Goal: Contribute content: Contribute content

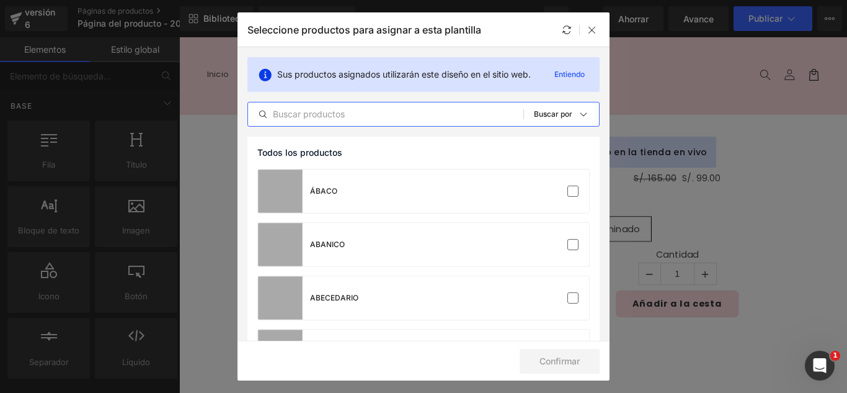
click at [415, 116] on input "text" at bounding box center [385, 114] width 275 height 15
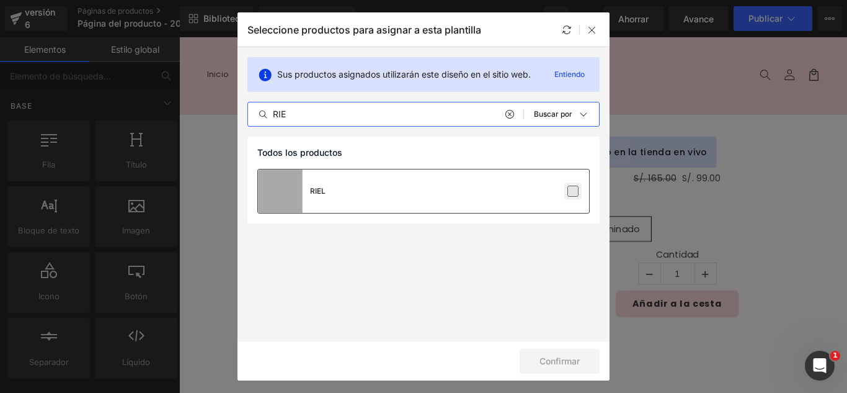
type input "RIE"
click at [576, 193] on label at bounding box center [572, 190] width 11 height 11
click at [573, 191] on input "checkbox" at bounding box center [573, 191] width 0 height 0
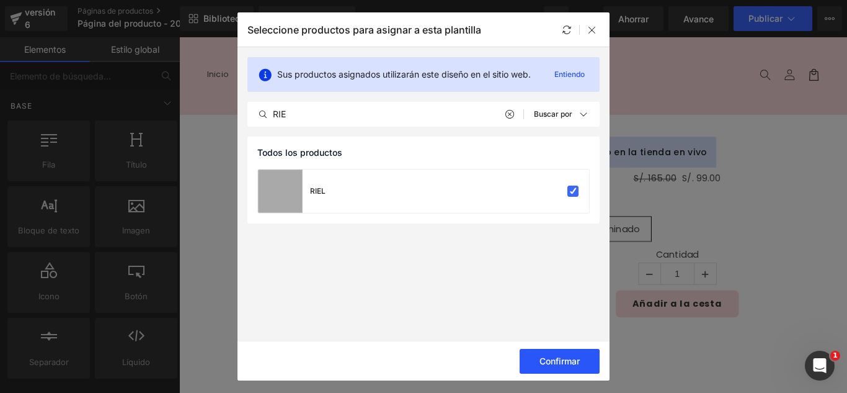
click at [561, 359] on font "Confirmar" at bounding box center [560, 360] width 40 height 11
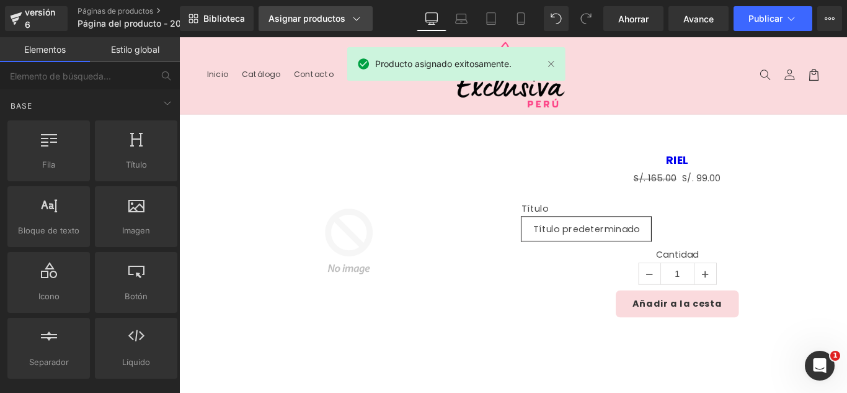
click at [337, 21] on font "Asignar productos" at bounding box center [307, 18] width 77 height 11
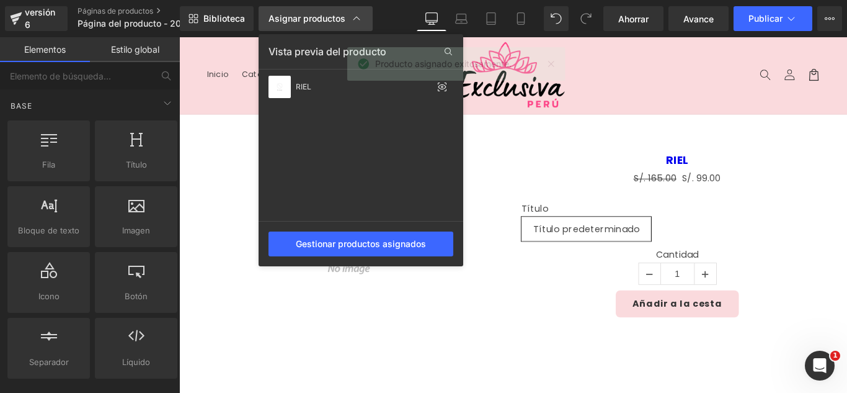
click at [337, 21] on font "Asignar productos" at bounding box center [307, 18] width 77 height 11
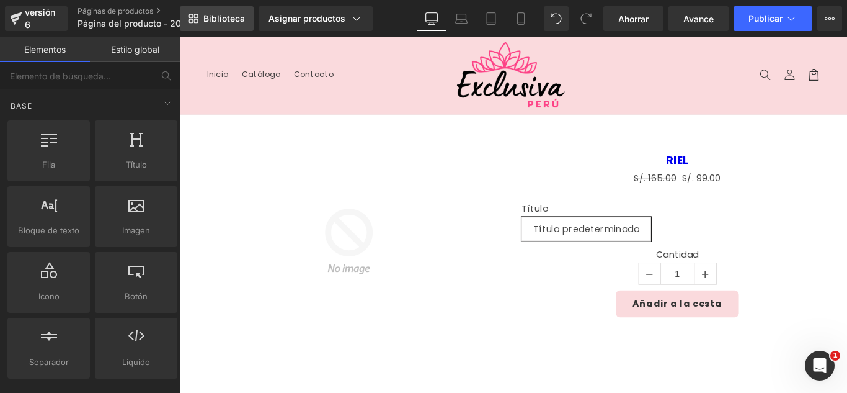
click at [231, 24] on span "Biblioteca" at bounding box center [224, 18] width 42 height 11
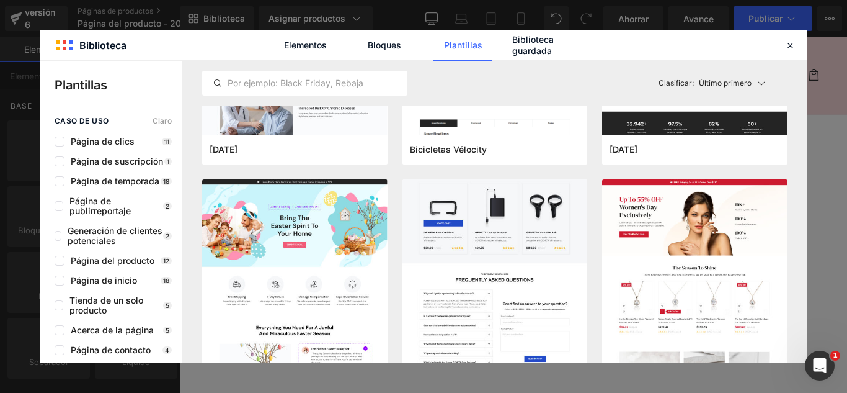
scroll to position [4465, 0]
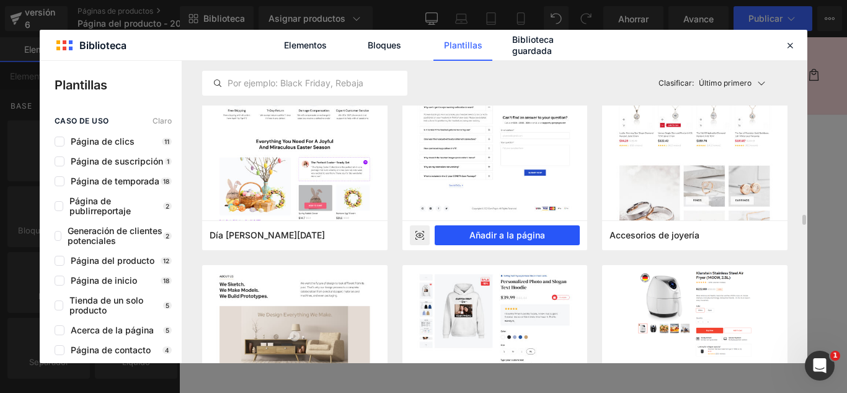
click at [510, 238] on font "Añadir a la página" at bounding box center [507, 234] width 76 height 11
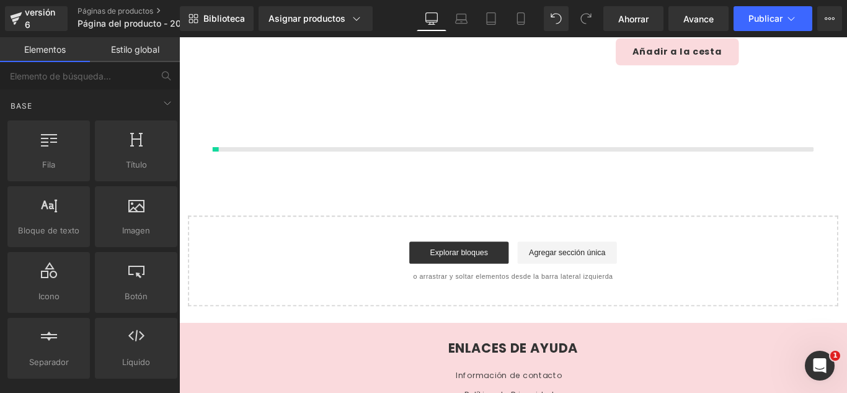
scroll to position [295, 0]
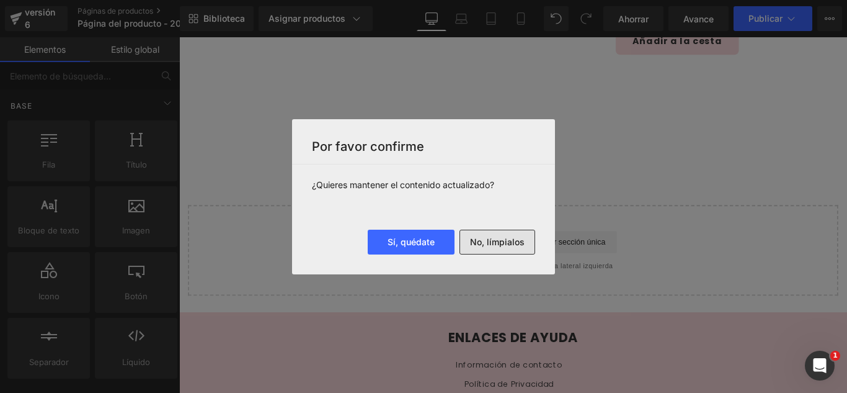
click at [517, 244] on font "No, límpialos" at bounding box center [497, 241] width 55 height 11
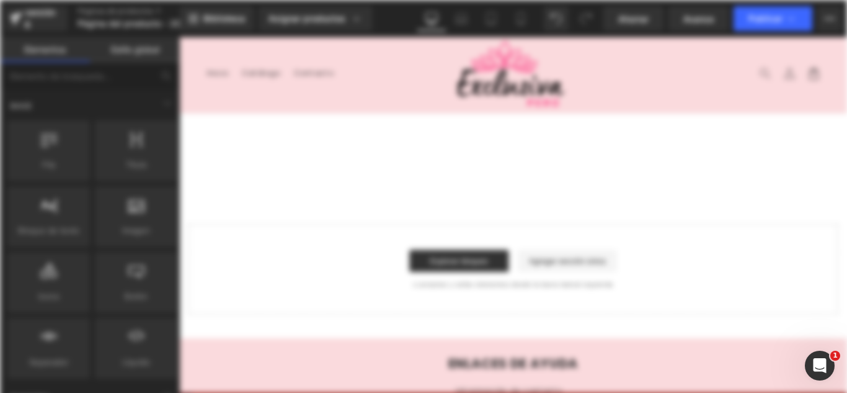
scroll to position [0, 0]
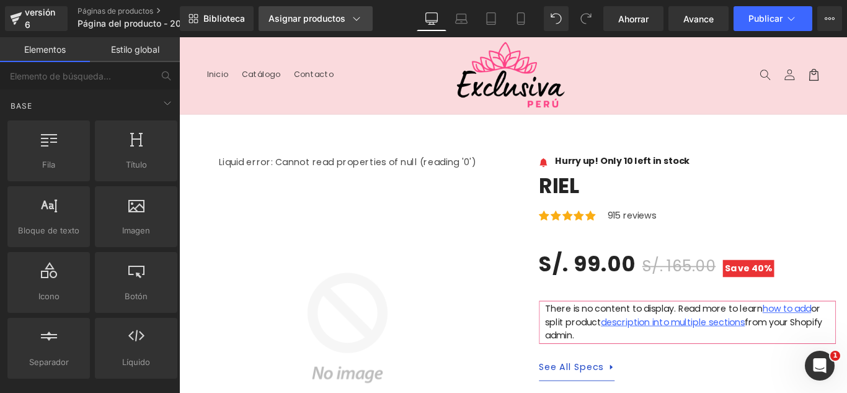
click at [310, 19] on font "Asignar productos" at bounding box center [307, 18] width 77 height 11
click at [353, 18] on icon at bounding box center [356, 18] width 12 height 12
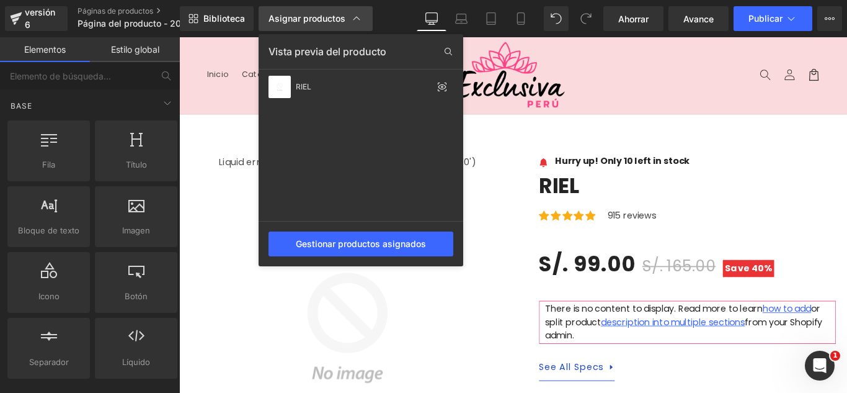
click at [353, 18] on icon at bounding box center [356, 18] width 12 height 12
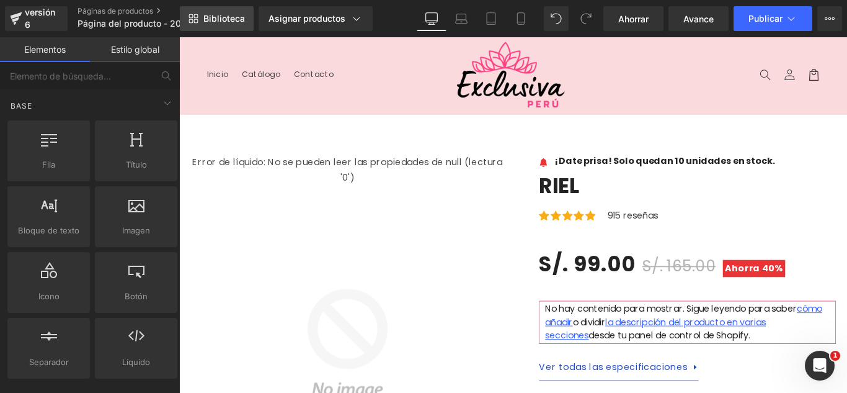
click at [224, 17] on font "Biblioteca" at bounding box center [224, 18] width 42 height 11
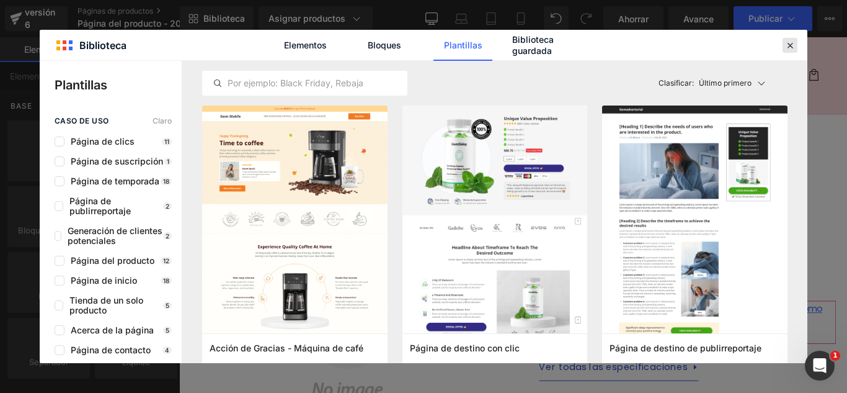
drag, startPoint x: 685, startPoint y: 14, endPoint x: 789, endPoint y: 50, distance: 110.2
click at [789, 50] on icon at bounding box center [790, 45] width 11 height 11
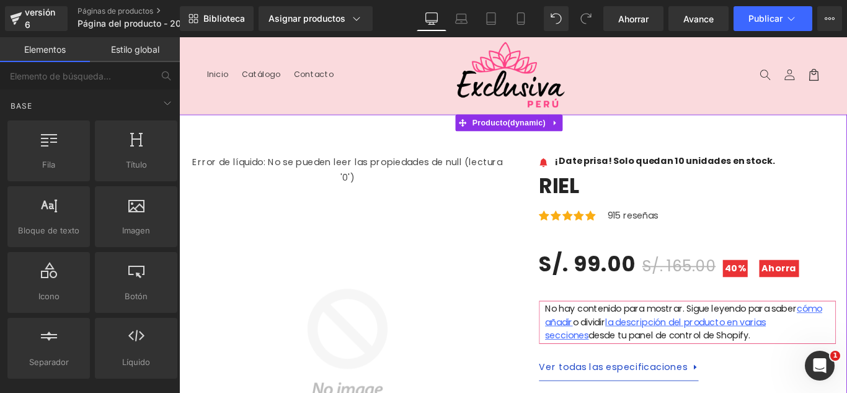
click at [600, 128] on link at bounding box center [602, 133] width 16 height 19
click at [179, 37] on link at bounding box center [179, 37] width 0 height 0
click at [179, 37] on icon at bounding box center [179, 37] width 0 height 0
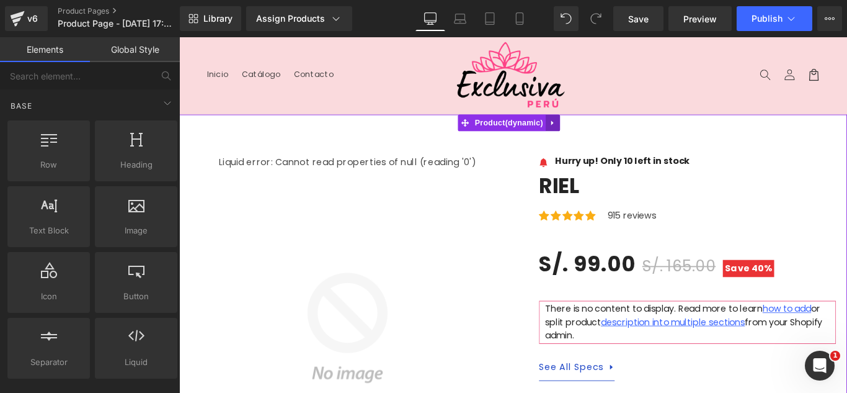
click at [596, 134] on icon at bounding box center [599, 133] width 9 height 9
click at [607, 134] on icon at bounding box center [607, 133] width 9 height 9
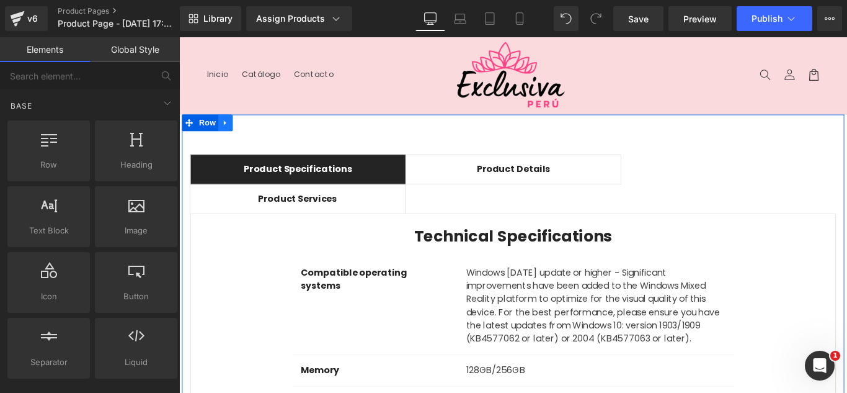
click at [227, 130] on icon at bounding box center [231, 133] width 9 height 9
click at [262, 131] on icon at bounding box center [263, 133] width 9 height 9
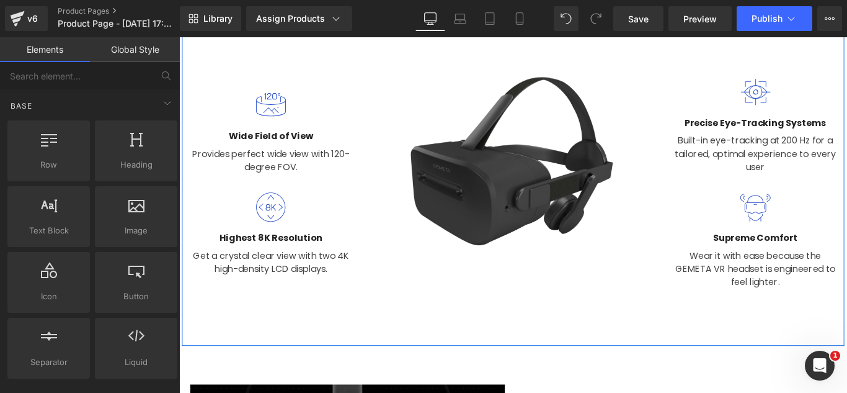
scroll to position [372, 0]
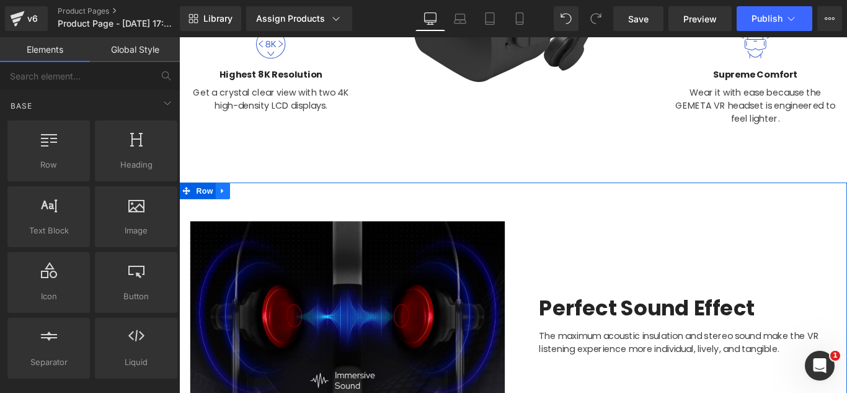
click at [224, 210] on icon at bounding box center [228, 209] width 9 height 9
click at [256, 208] on icon at bounding box center [260, 209] width 9 height 9
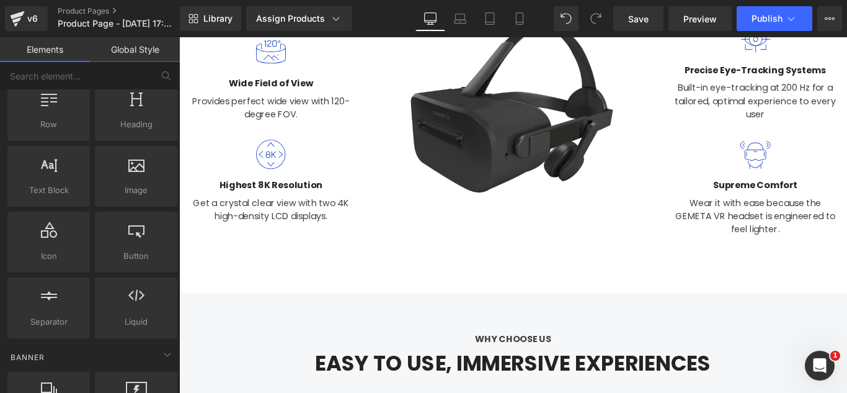
scroll to position [62, 0]
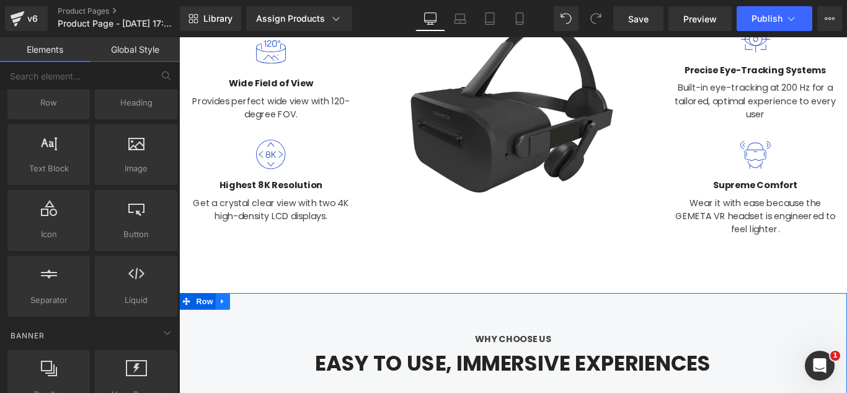
click at [227, 329] on icon at bounding box center [228, 333] width 9 height 9
click at [256, 329] on icon at bounding box center [260, 333] width 9 height 9
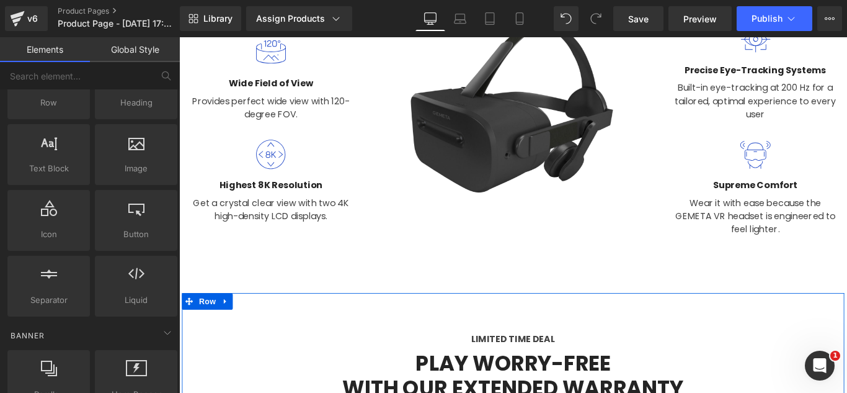
click at [228, 332] on icon at bounding box center [231, 333] width 9 height 9
click at [259, 334] on icon at bounding box center [263, 333] width 9 height 9
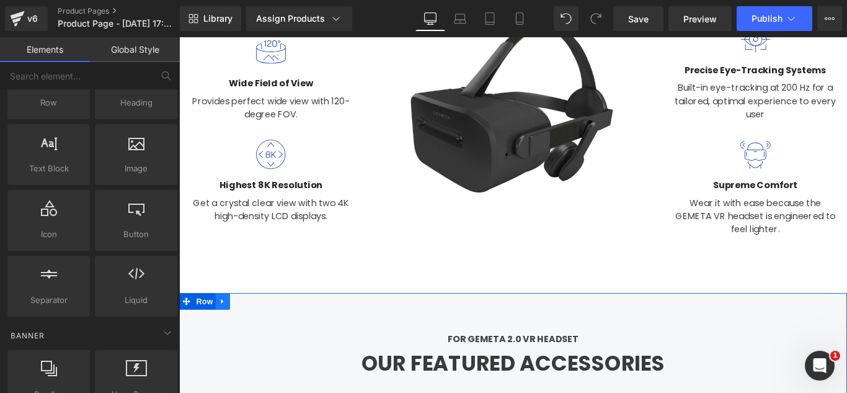
click at [225, 334] on icon at bounding box center [228, 333] width 9 height 9
click at [259, 333] on icon at bounding box center [260, 333] width 9 height 9
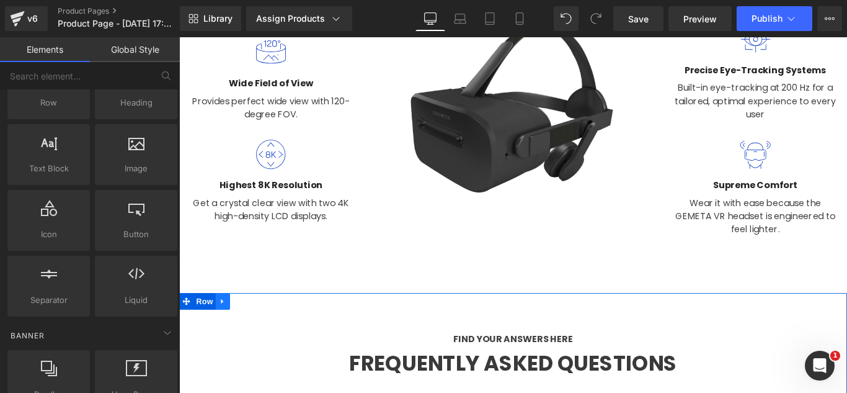
click at [226, 331] on icon at bounding box center [227, 334] width 2 height 6
click at [224, 331] on icon at bounding box center [228, 333] width 9 height 9
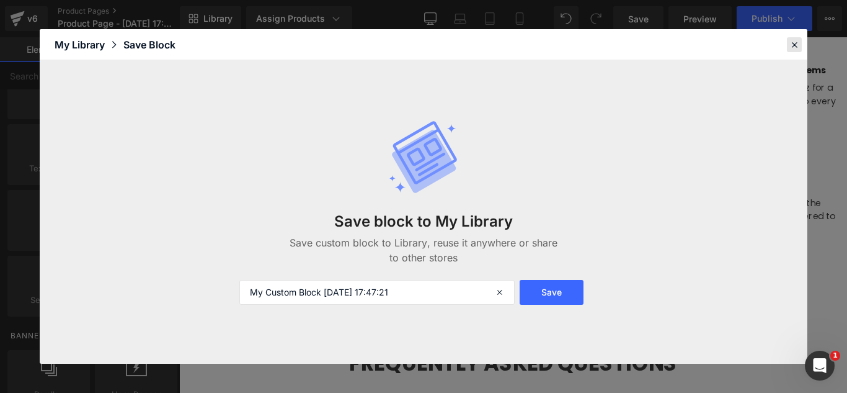
click at [798, 49] on icon at bounding box center [794, 44] width 11 height 11
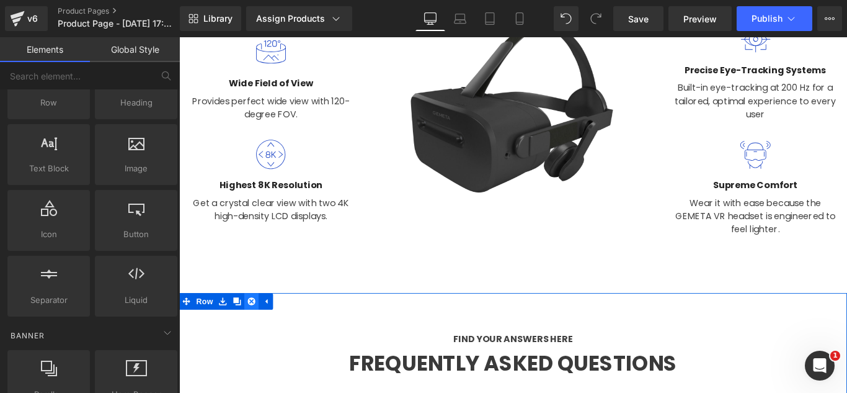
click at [256, 329] on icon at bounding box center [260, 333] width 9 height 9
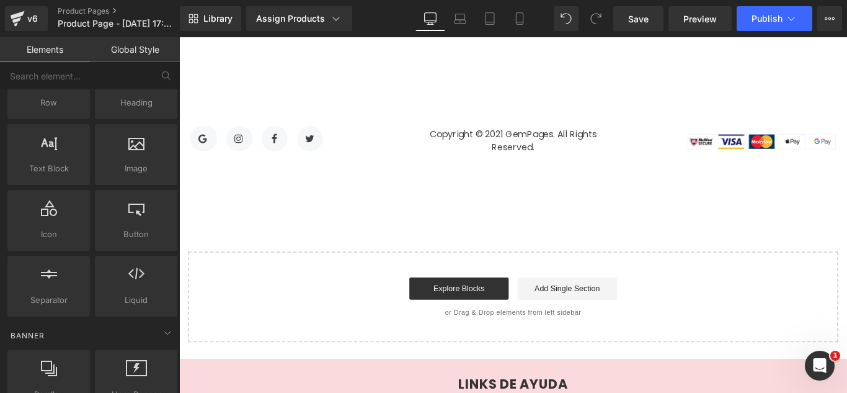
scroll to position [319, 0]
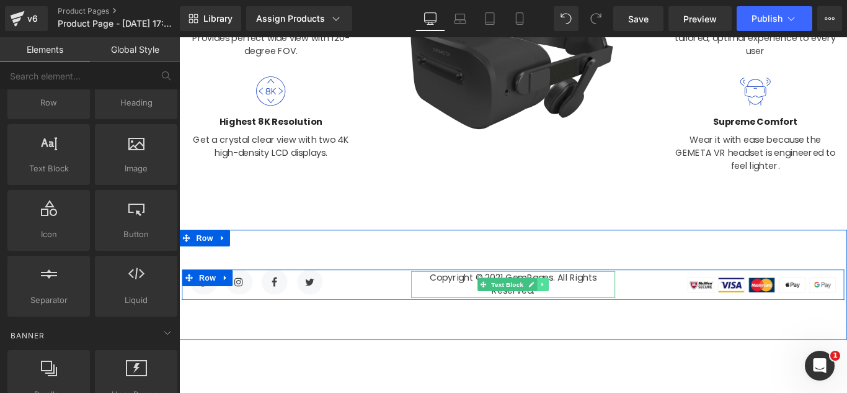
click at [584, 315] on icon at bounding box center [587, 314] width 7 height 7
click at [588, 314] on link at bounding box center [594, 314] width 13 height 15
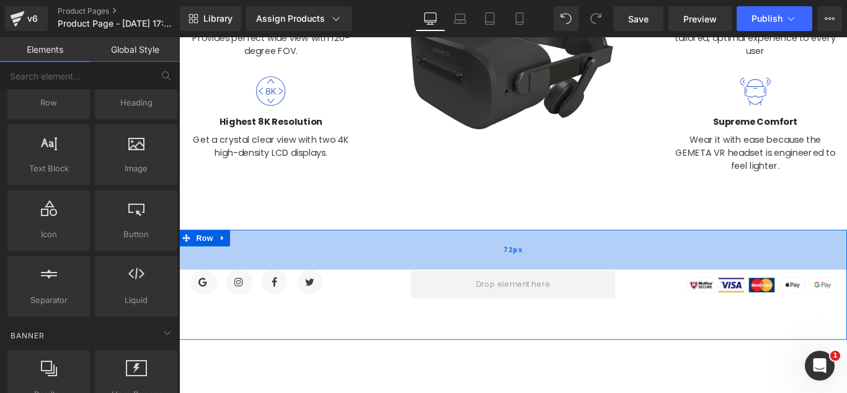
scroll to position [0, 0]
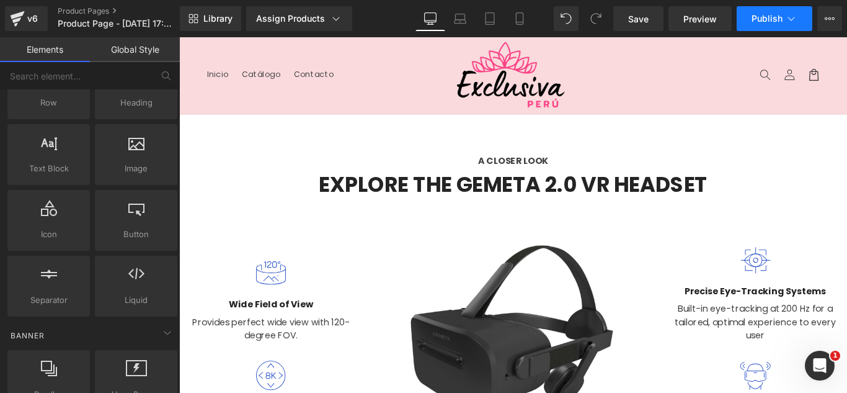
click at [795, 22] on icon at bounding box center [791, 18] width 12 height 12
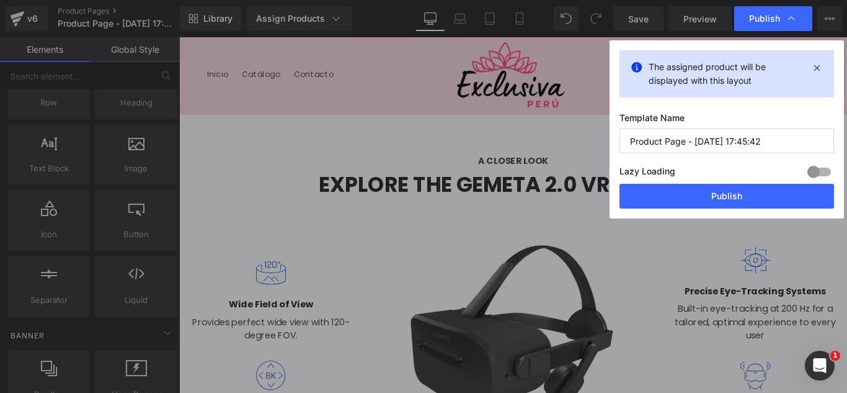
click at [768, 144] on input "Product Page - Sep 20, 17:45:42" at bounding box center [727, 140] width 215 height 25
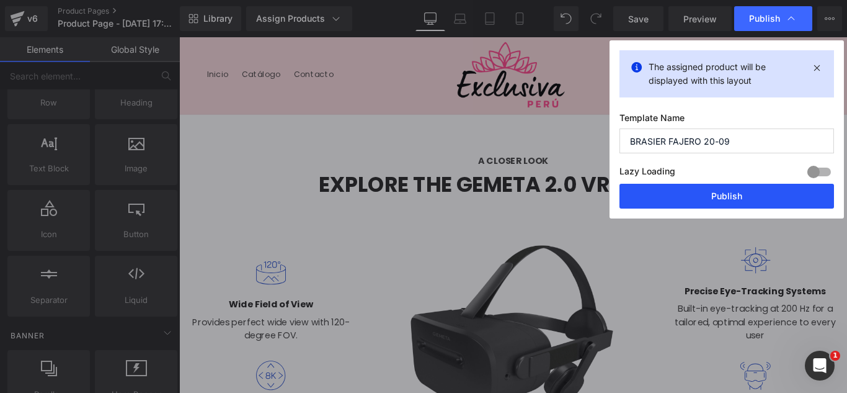
type input "BRASIER FAJERO 20-09"
drag, startPoint x: 756, startPoint y: 198, endPoint x: 653, endPoint y: 202, distance: 103.0
click at [756, 198] on button "Publish" at bounding box center [727, 196] width 215 height 25
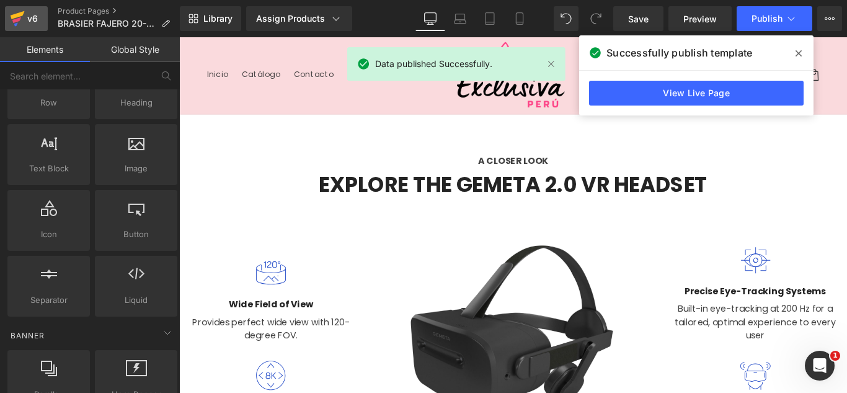
click at [13, 6] on icon at bounding box center [17, 18] width 15 height 31
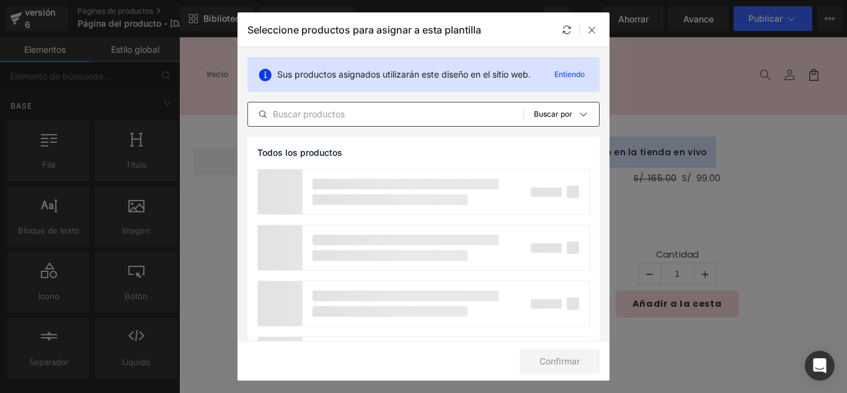
click at [422, 126] on div "Todos los productos Colecciones de Shopify Plantillas de productos Colecciones …" at bounding box center [423, 114] width 352 height 25
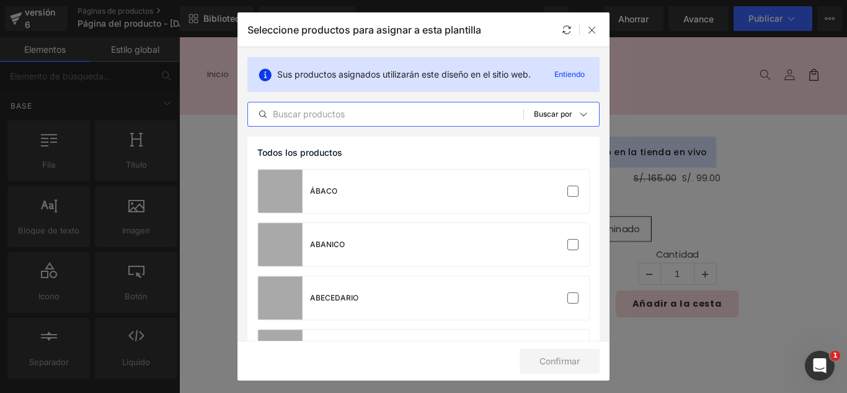
click at [469, 115] on input "text" at bounding box center [385, 114] width 275 height 15
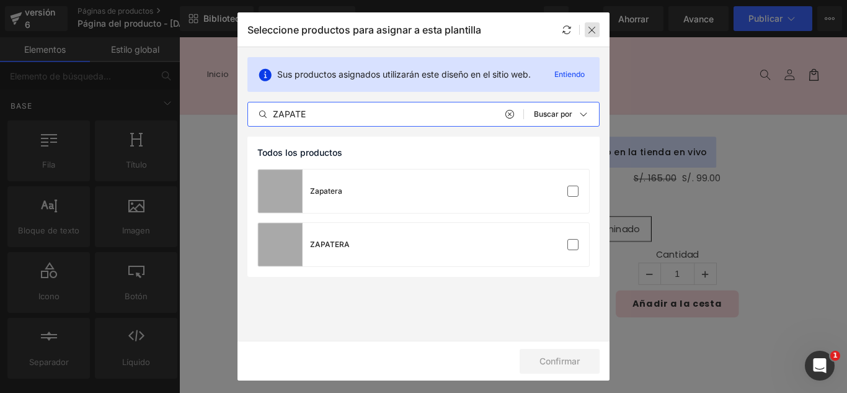
type input "ZAPATE"
click at [592, 27] on icon at bounding box center [592, 30] width 10 height 10
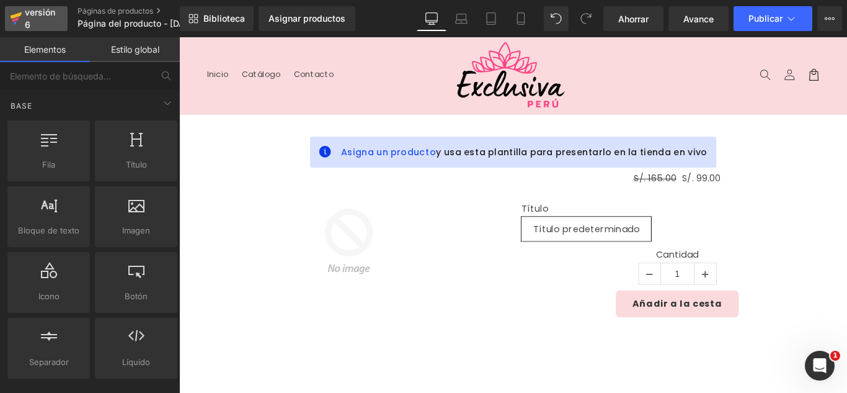
click at [42, 16] on font "versión 6" at bounding box center [40, 18] width 30 height 23
drag, startPoint x: 221, startPoint y: 53, endPoint x: 497, endPoint y: 70, distance: 276.5
click at [497, 70] on img at bounding box center [552, 79] width 124 height 74
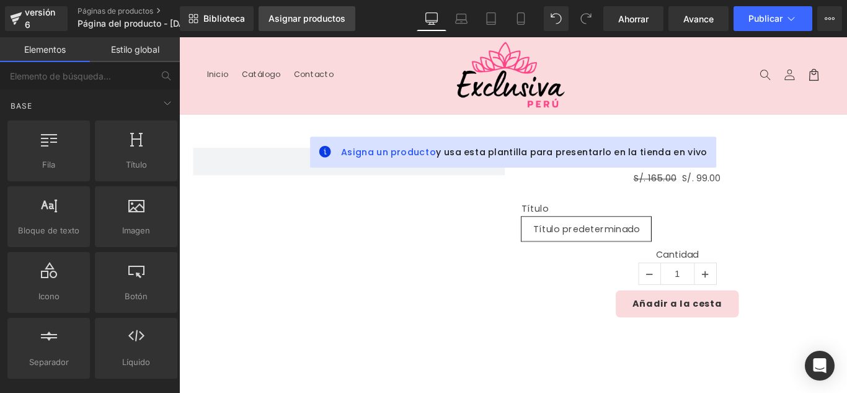
click at [293, 14] on font "Asignar productos" at bounding box center [307, 18] width 77 height 11
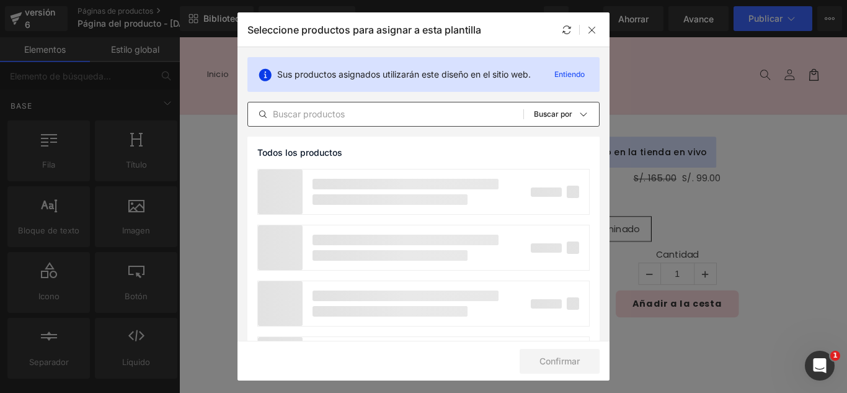
click at [385, 112] on input "text" at bounding box center [385, 114] width 275 height 15
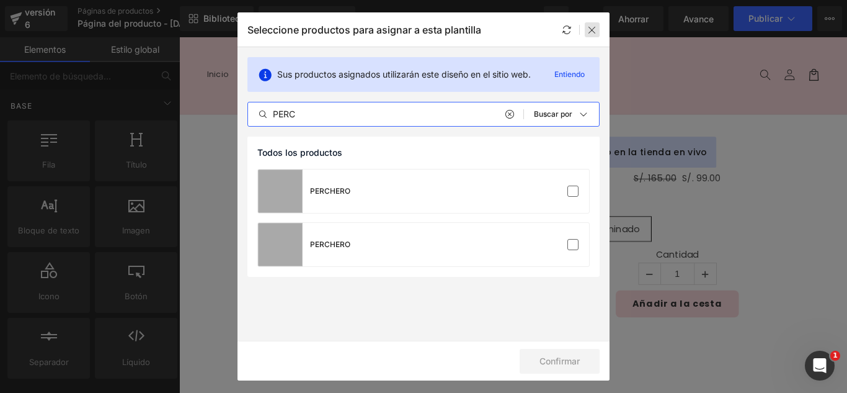
type input "PERC"
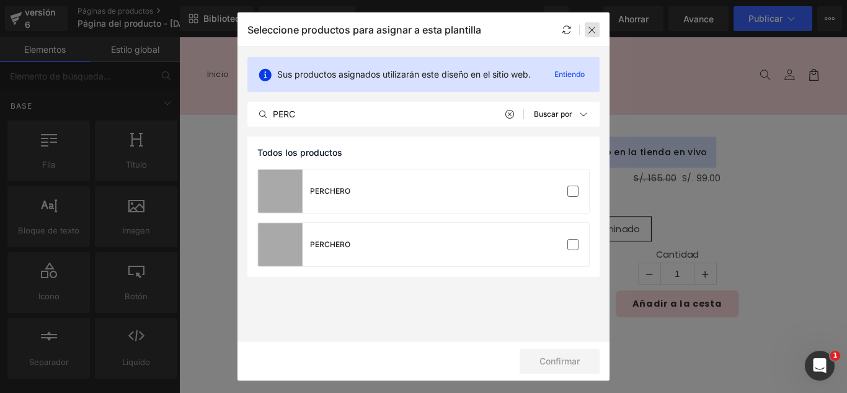
click at [592, 32] on icon at bounding box center [592, 30] width 10 height 10
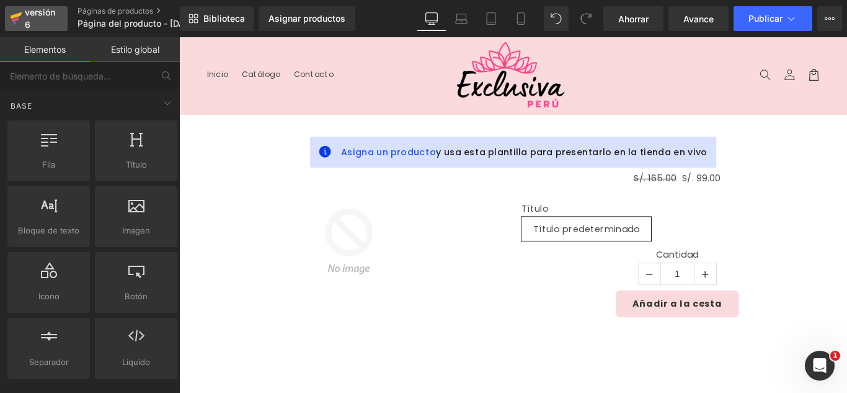
click at [52, 23] on div "versión 6" at bounding box center [41, 18] width 38 height 29
click at [501, 67] on img at bounding box center [552, 79] width 124 height 74
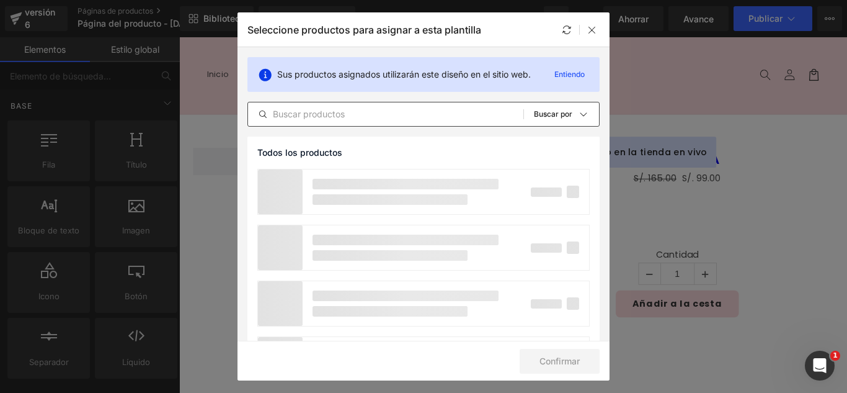
click at [373, 115] on input "text" at bounding box center [385, 114] width 275 height 15
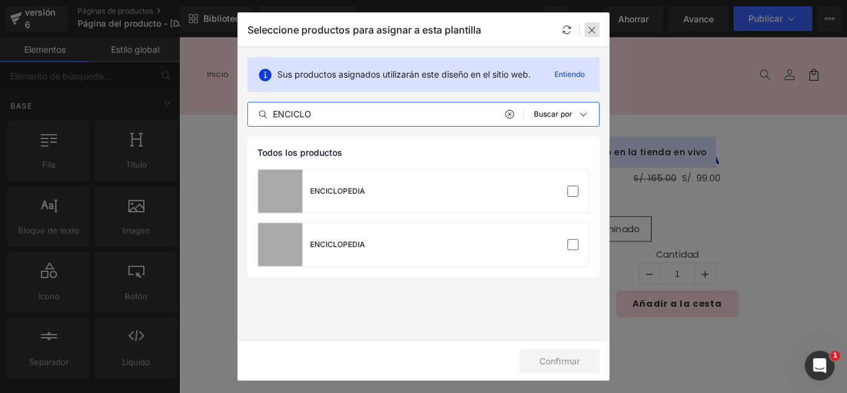
type input "ENCICLO"
click at [595, 32] on icon at bounding box center [592, 30] width 10 height 10
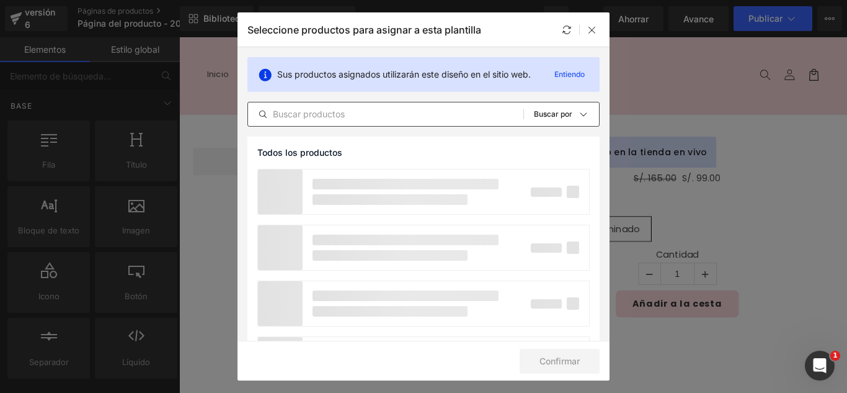
click at [363, 117] on input "text" at bounding box center [385, 114] width 275 height 15
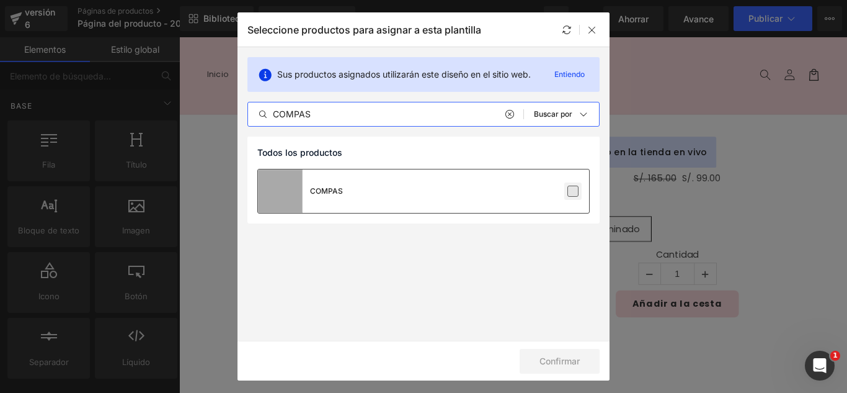
type input "COMPAS"
click at [575, 191] on label at bounding box center [572, 190] width 11 height 11
click at [573, 191] on input "checkbox" at bounding box center [573, 191] width 0 height 0
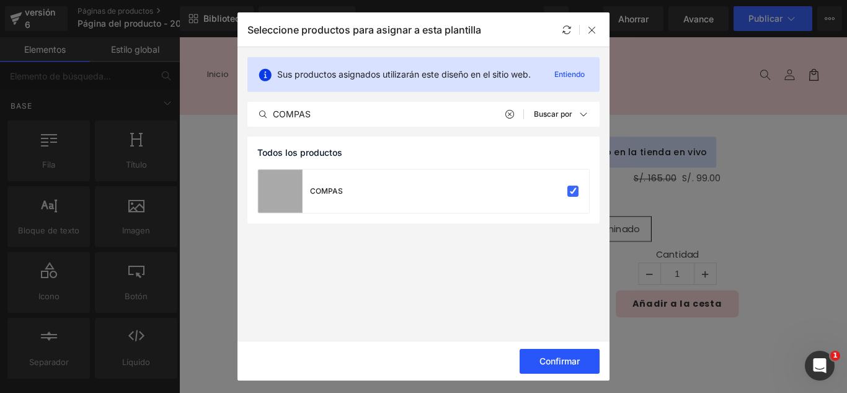
click at [582, 362] on button "Confirmar" at bounding box center [560, 361] width 80 height 25
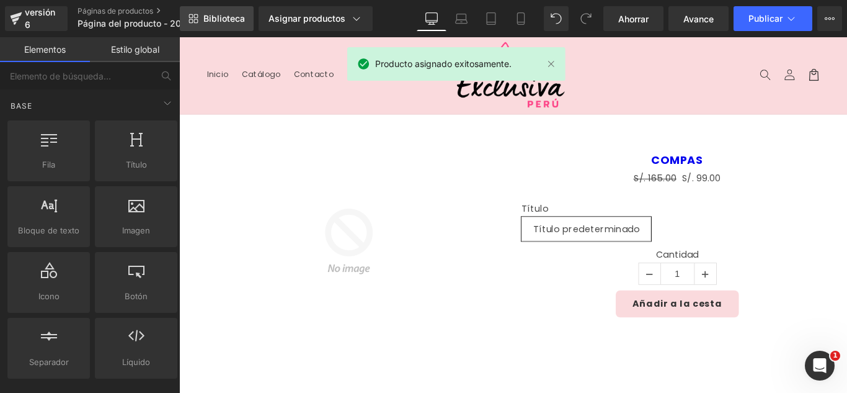
click at [218, 16] on font "Biblioteca" at bounding box center [224, 18] width 42 height 11
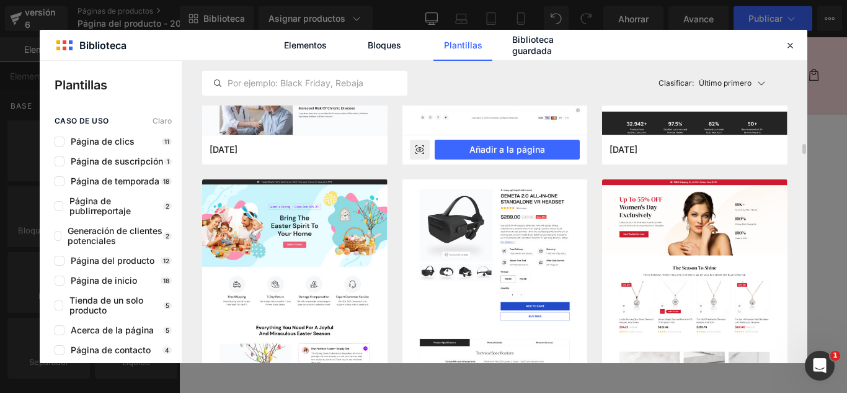
scroll to position [4217, 0]
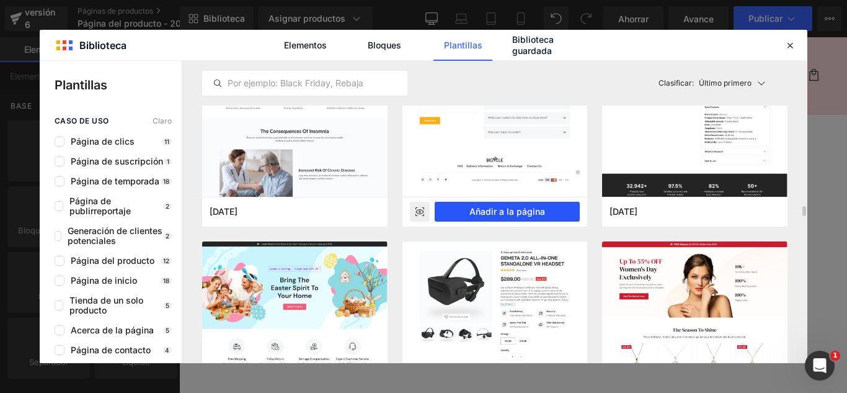
click at [529, 208] on font "Añadir a la página" at bounding box center [507, 211] width 76 height 11
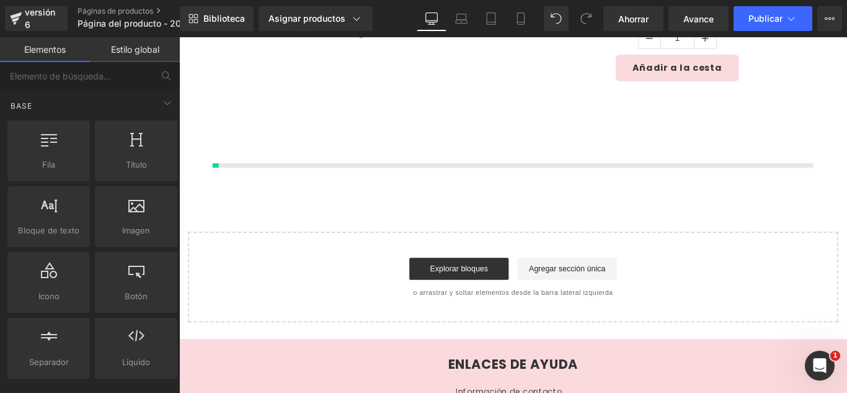
scroll to position [295, 0]
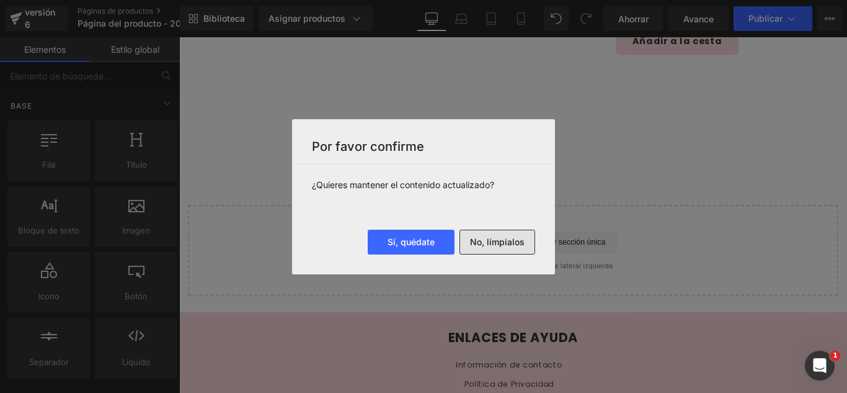
click at [495, 245] on font "No, límpialos" at bounding box center [497, 241] width 55 height 11
click at [0, 0] on div "Cargando producto" at bounding box center [0, 0] width 0 height 0
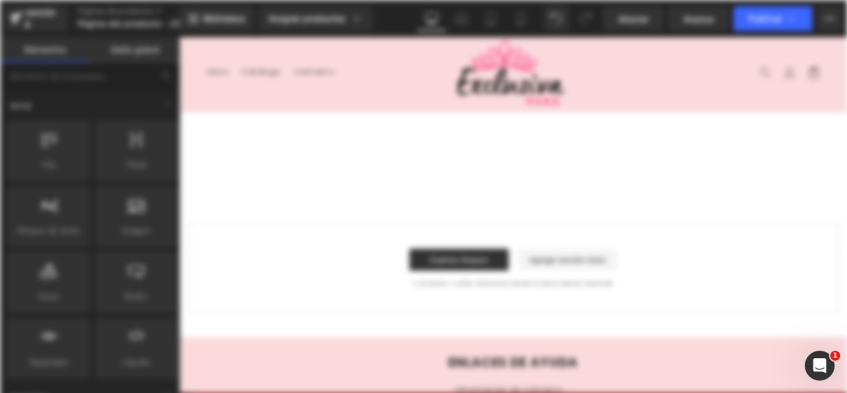
scroll to position [0, 0]
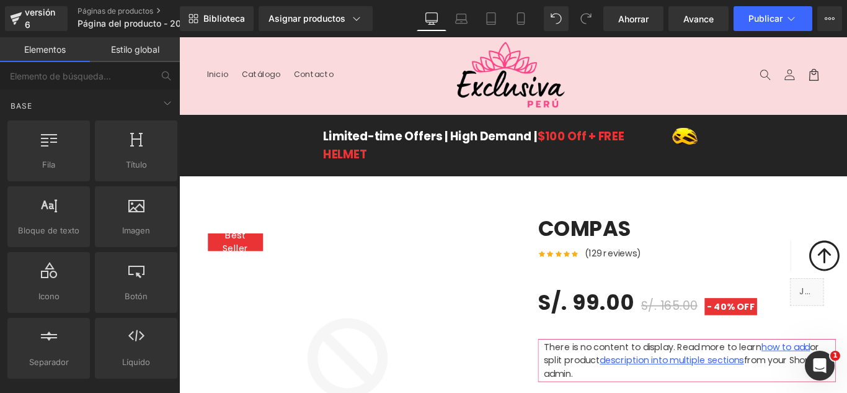
click at [240, 98] on header "Menú Inicio Catálogo Contacto Iniciar sesión Inicio Catálogo Contacto [GEOGRAPH…" at bounding box center [554, 80] width 750 height 86
click at [279, 109] on header "Menú Inicio Catálogo Contacto Iniciar sesión Inicio Catálogo Contacto [GEOGRAPH…" at bounding box center [554, 80] width 750 height 86
click at [262, 151] on div "Limited-time Offers | High Demand | $100 Off + FREE HELMET Text Block Image Row" at bounding box center [554, 158] width 750 height 49
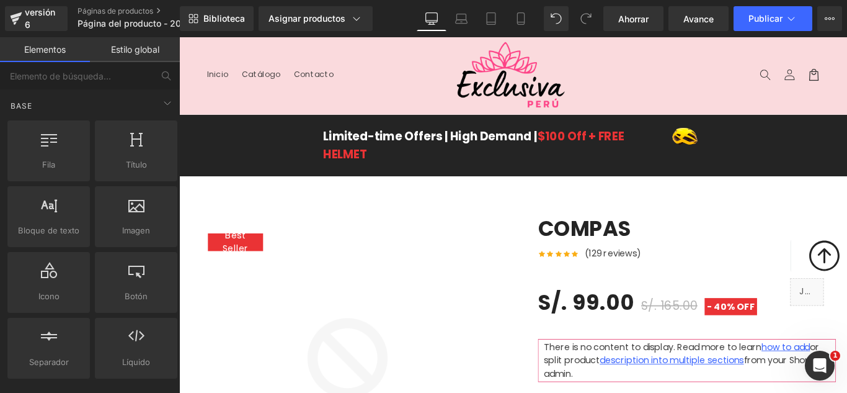
click at [262, 151] on div "Limited-time Offers | High Demand | $100 Off + FREE HELMET Text Block Image Row" at bounding box center [554, 158] width 750 height 49
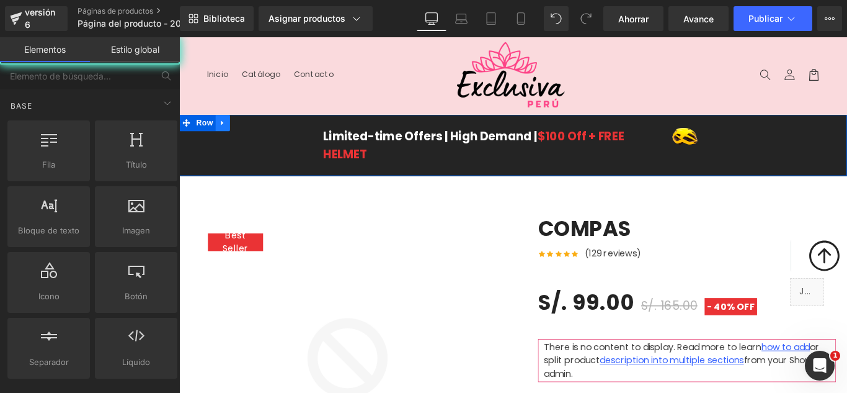
click at [228, 135] on link at bounding box center [228, 133] width 16 height 19
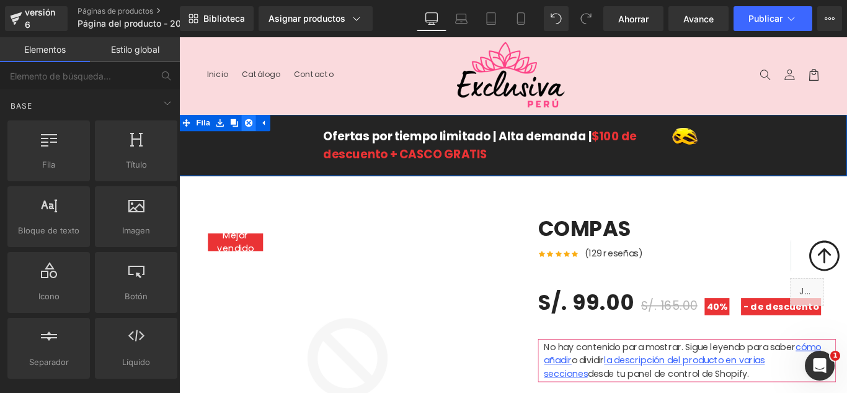
click at [254, 132] on icon at bounding box center [257, 133] width 9 height 9
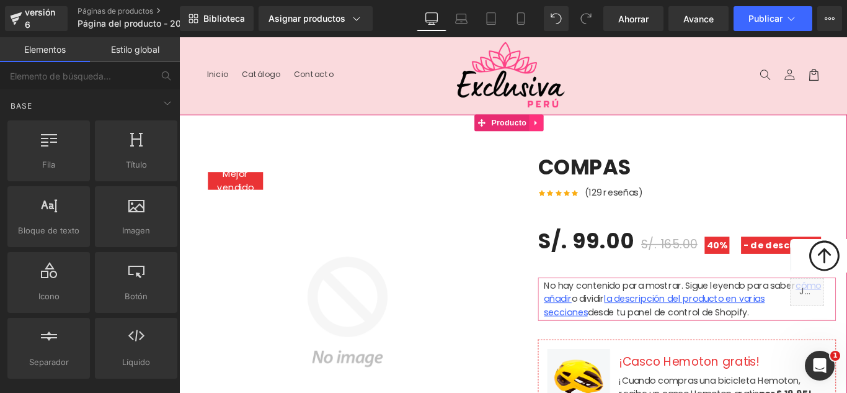
click at [584, 133] on icon at bounding box center [580, 133] width 9 height 9
click at [583, 133] on link at bounding box center [588, 133] width 16 height 19
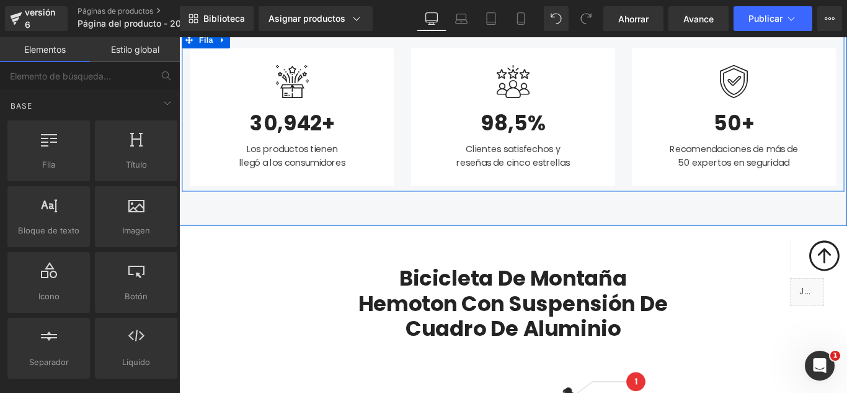
scroll to position [620, 0]
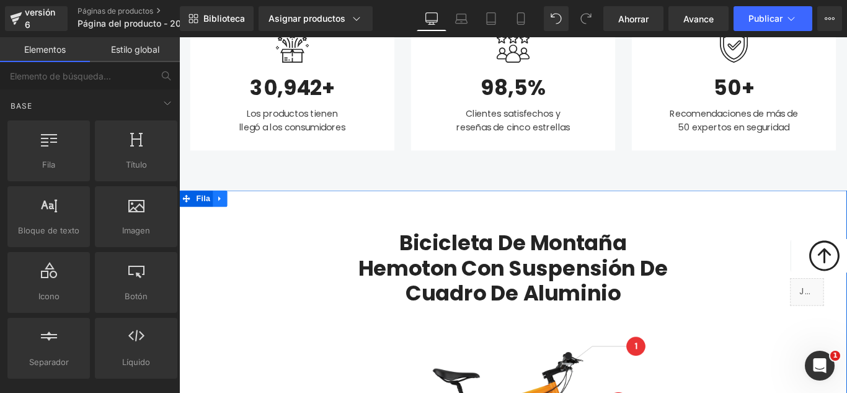
click at [221, 214] on icon at bounding box center [225, 218] width 9 height 9
click at [253, 218] on icon at bounding box center [257, 218] width 9 height 9
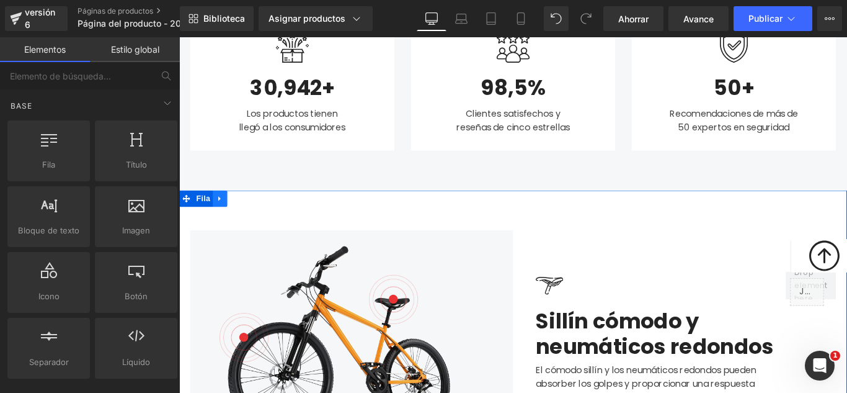
click at [221, 214] on icon at bounding box center [225, 218] width 9 height 9
click at [179, 37] on icon at bounding box center [179, 37] width 0 height 0
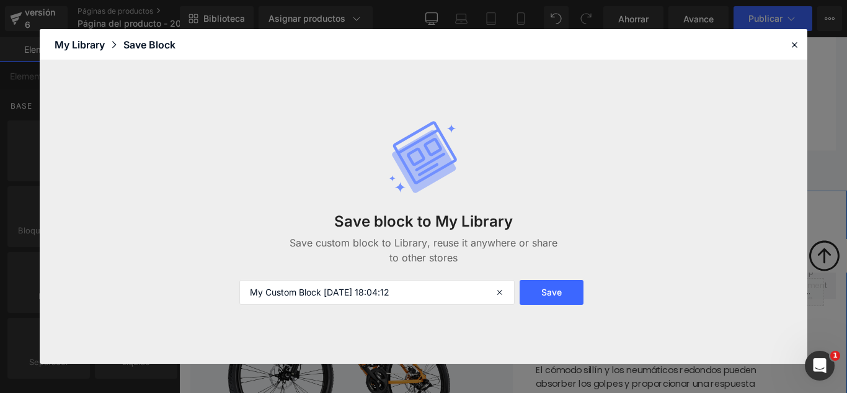
click at [242, 199] on div "Save block to My Library Save custom block to Library, reuse it anywhere or sha…" at bounding box center [424, 231] width 384 height 68
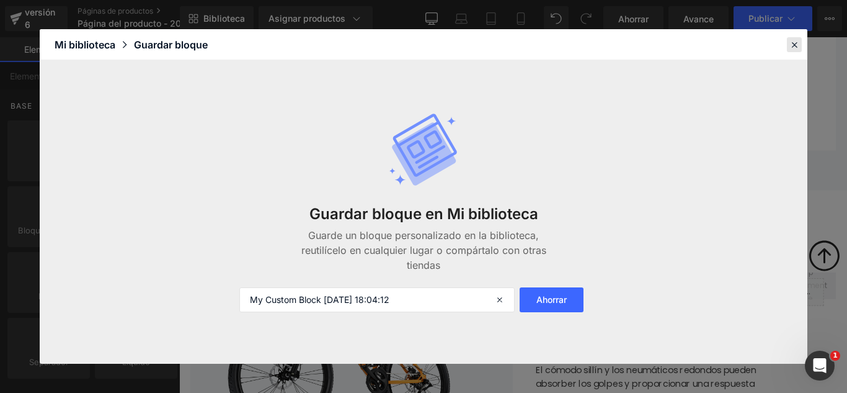
click at [794, 48] on icon at bounding box center [794, 44] width 11 height 11
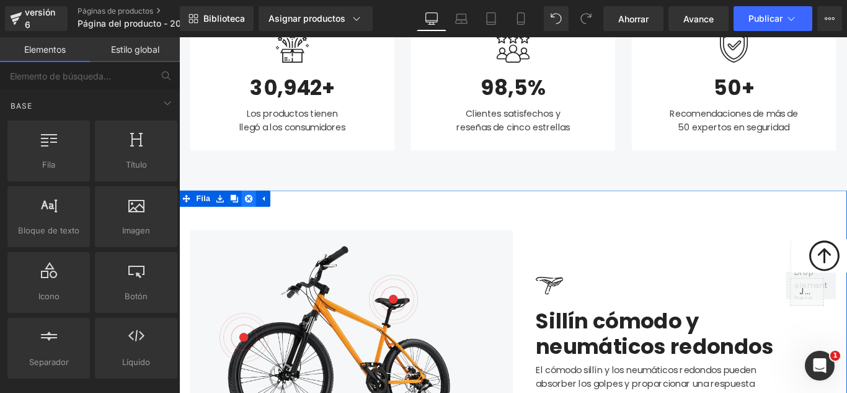
click at [253, 218] on icon at bounding box center [257, 218] width 9 height 9
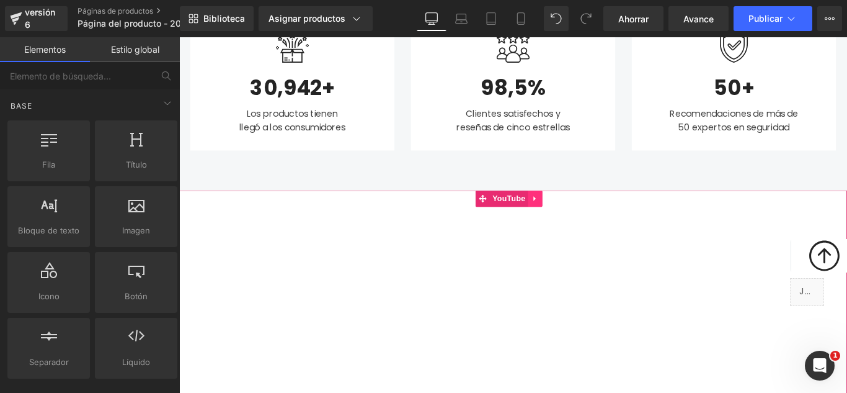
click at [579, 217] on icon at bounding box center [578, 219] width 2 height 6
click at [587, 218] on icon at bounding box center [587, 218] width 9 height 9
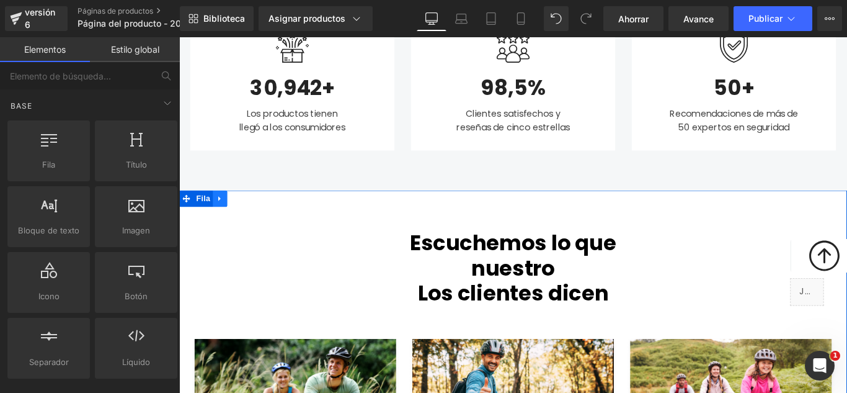
click at [221, 222] on icon at bounding box center [225, 218] width 9 height 9
click at [253, 219] on icon at bounding box center [257, 218] width 9 height 9
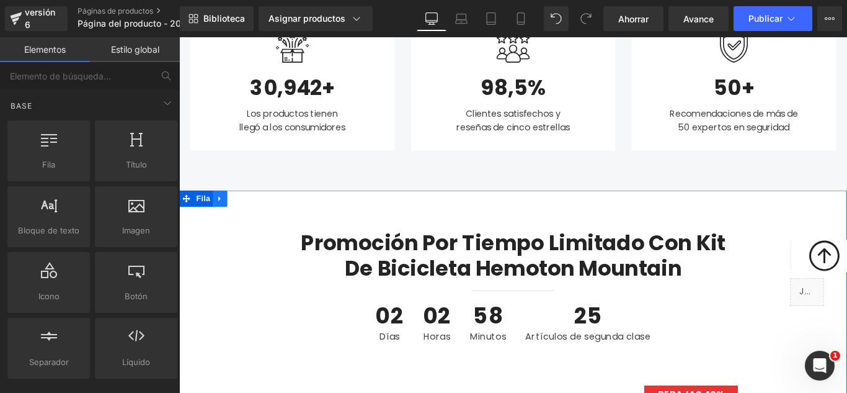
click at [221, 222] on icon at bounding box center [225, 218] width 9 height 9
click at [179, 37] on icon at bounding box center [179, 37] width 0 height 0
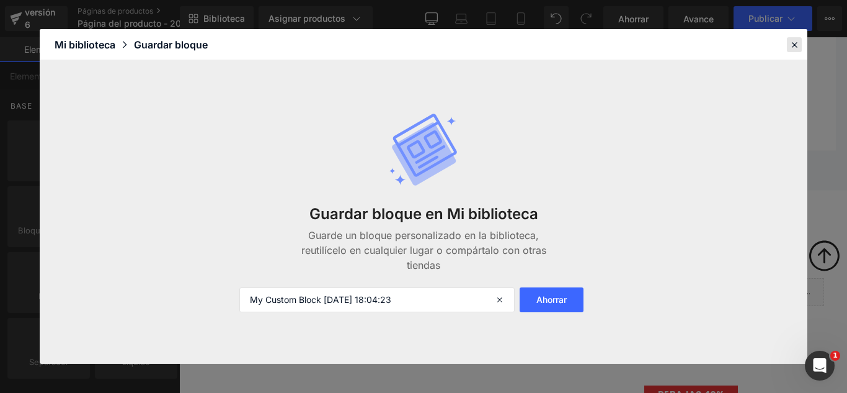
click at [797, 47] on icon at bounding box center [794, 44] width 11 height 11
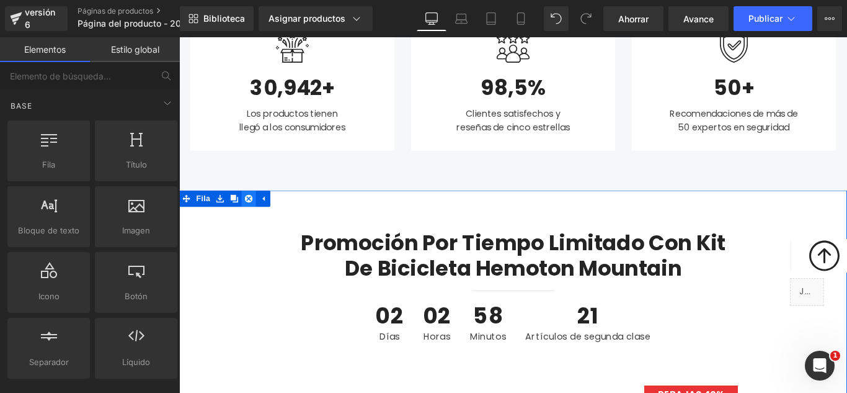
click at [253, 217] on icon at bounding box center [257, 218] width 9 height 9
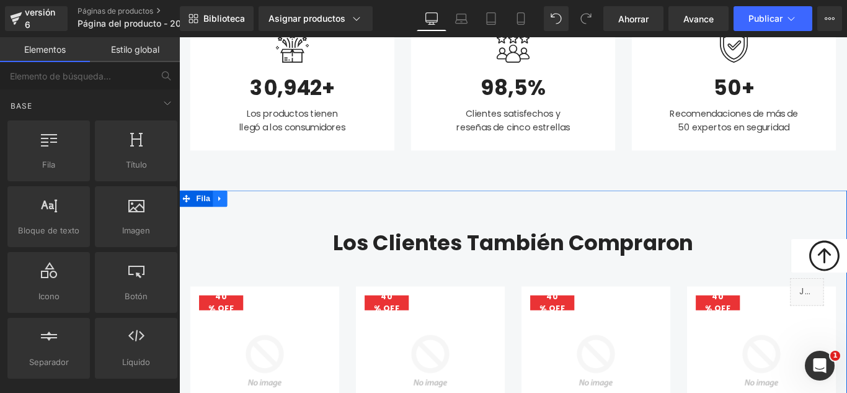
click at [221, 221] on icon at bounding box center [225, 218] width 9 height 9
click at [179, 37] on icon at bounding box center [179, 37] width 0 height 0
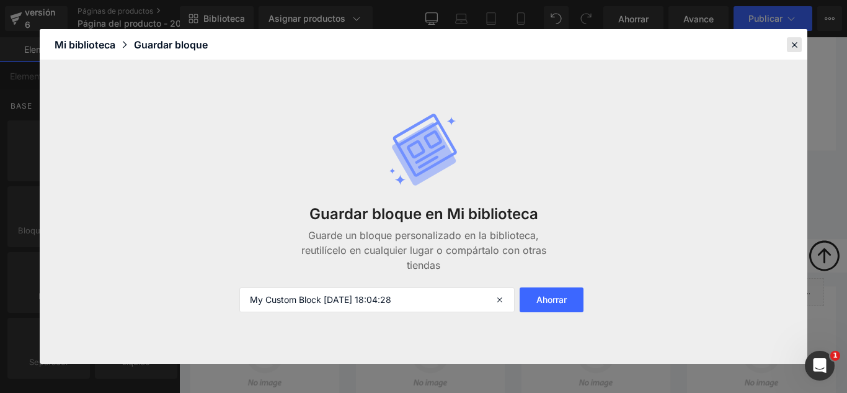
drag, startPoint x: 162, startPoint y: 145, endPoint x: 794, endPoint y: 50, distance: 638.5
click at [794, 50] on icon at bounding box center [794, 44] width 11 height 11
drag, startPoint x: 972, startPoint y: 87, endPoint x: 659, endPoint y: 80, distance: 313.3
click at [847, 51] on div at bounding box center [802, 47] width 211 height 37
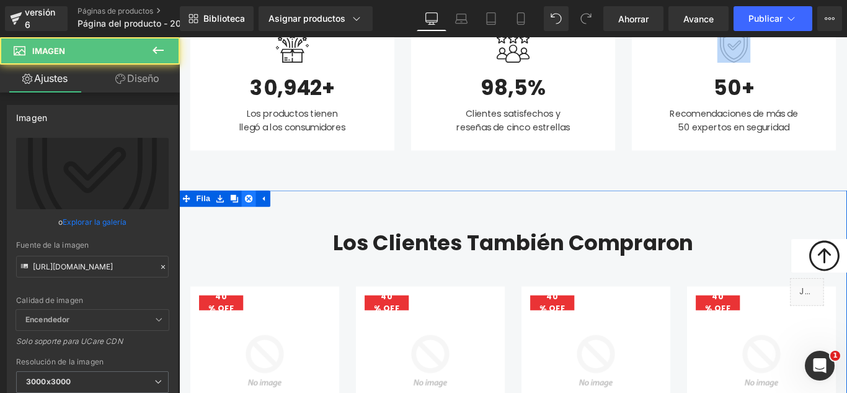
click at [251, 225] on link at bounding box center [257, 218] width 16 height 19
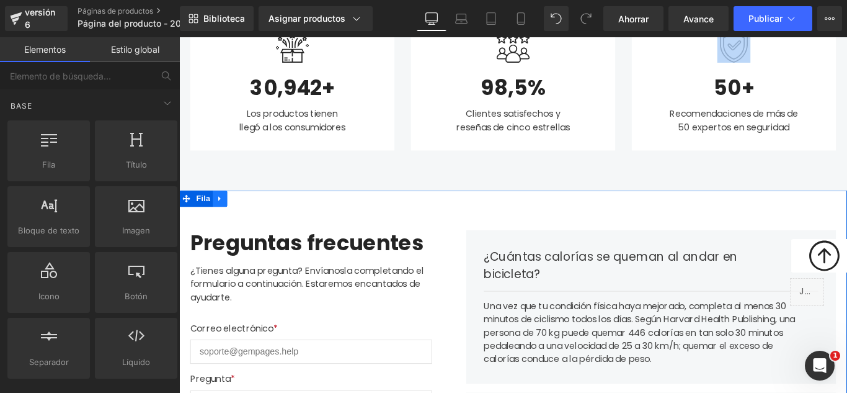
click at [225, 218] on link at bounding box center [225, 218] width 16 height 19
click at [254, 221] on icon at bounding box center [257, 218] width 9 height 9
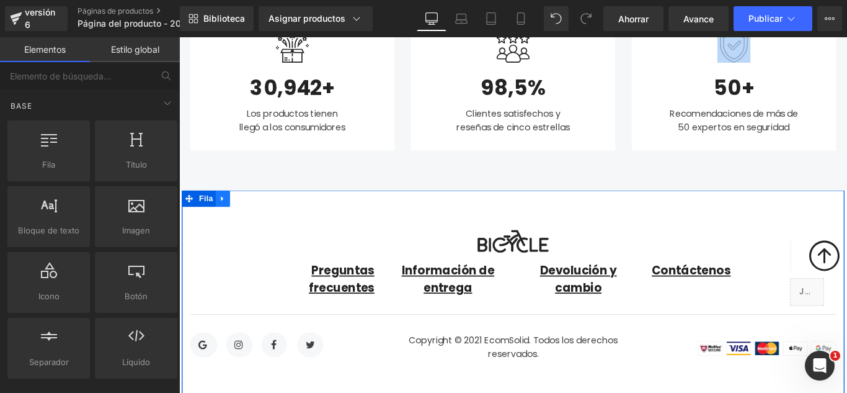
click at [228, 225] on link at bounding box center [228, 218] width 16 height 19
click at [256, 221] on icon at bounding box center [260, 218] width 9 height 9
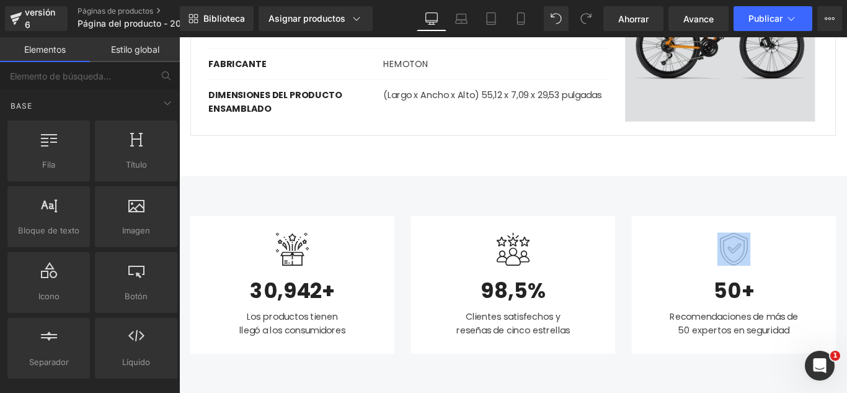
scroll to position [0, 0]
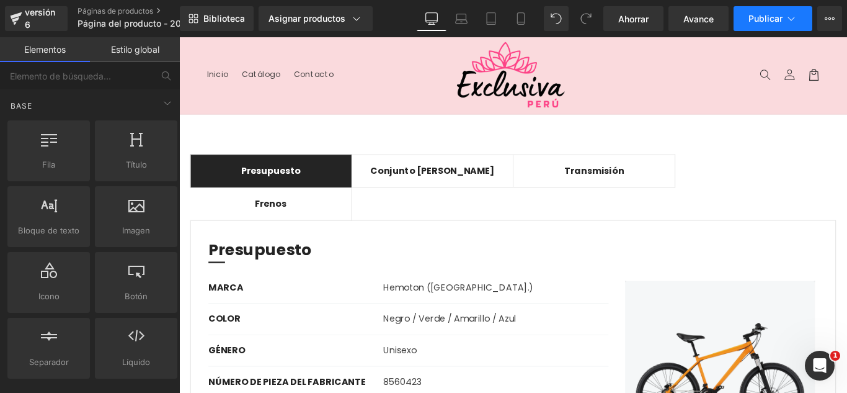
click at [794, 15] on icon at bounding box center [791, 18] width 12 height 12
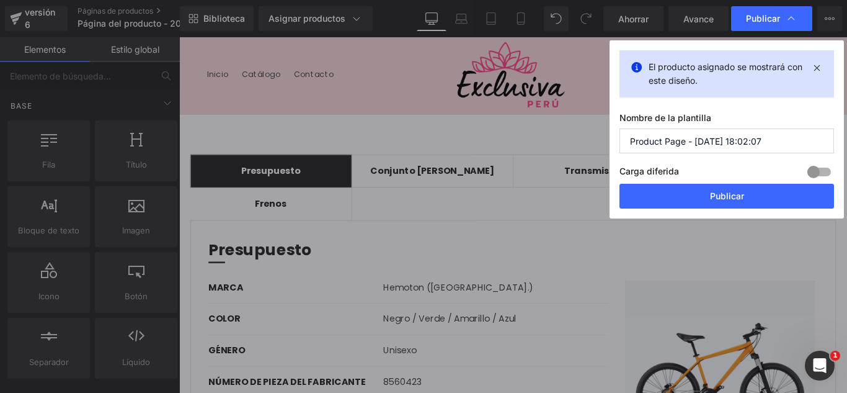
click at [781, 135] on input "Product Page - Sep 20, 18:02:07" at bounding box center [727, 140] width 215 height 25
type input "SHORT RELLENADOR DE CADERA FAJERO 20-09"
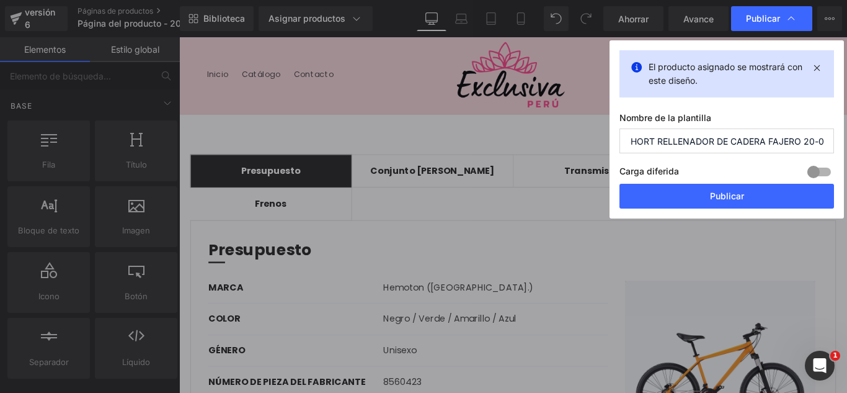
scroll to position [0, 10]
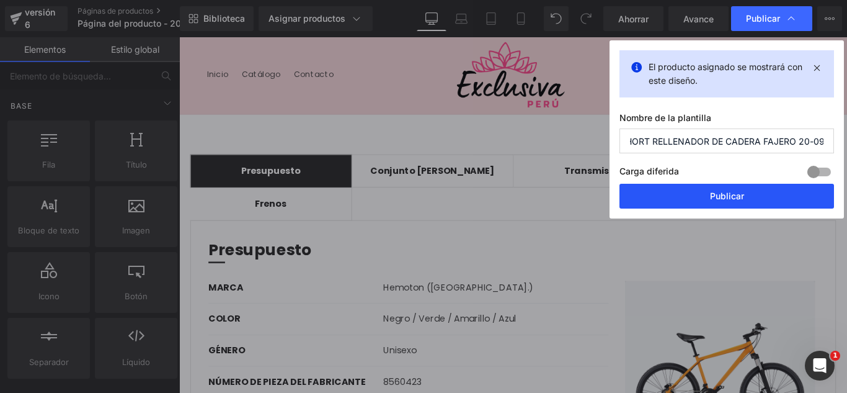
click at [775, 196] on button "Publicar" at bounding box center [727, 196] width 215 height 25
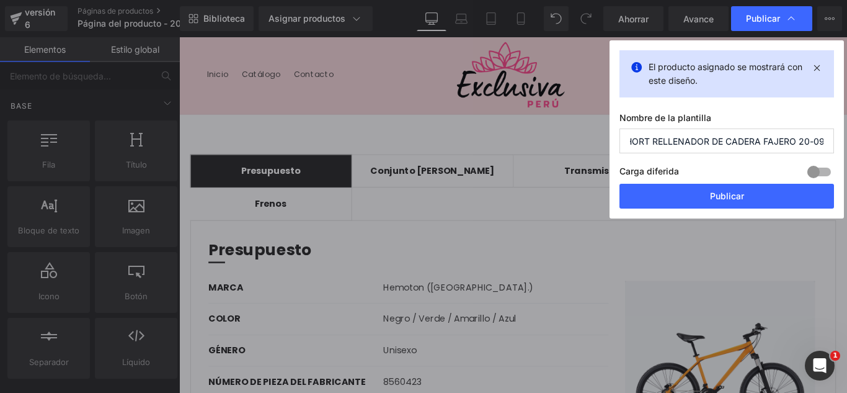
drag, startPoint x: 954, startPoint y: 233, endPoint x: 843, endPoint y: 205, distance: 113.9
click at [847, 215] on ul "Presupuesto Bloque de texto Conjunto de marcos Bloque de texto Transmisión Bloq…" at bounding box center [555, 206] width 726 height 74
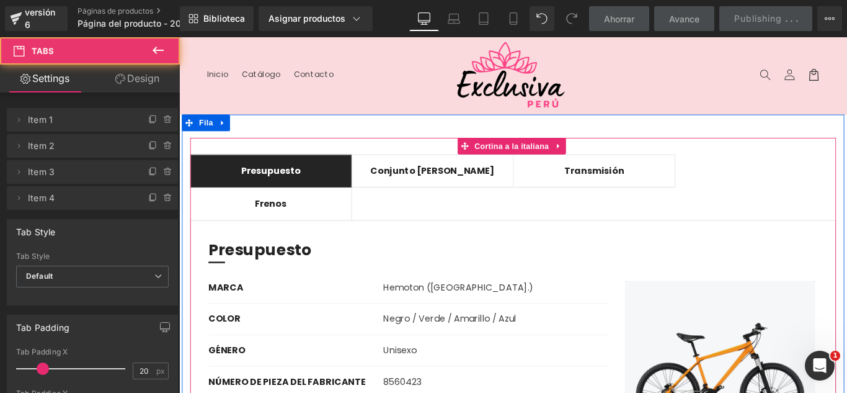
scroll to position [0, 0]
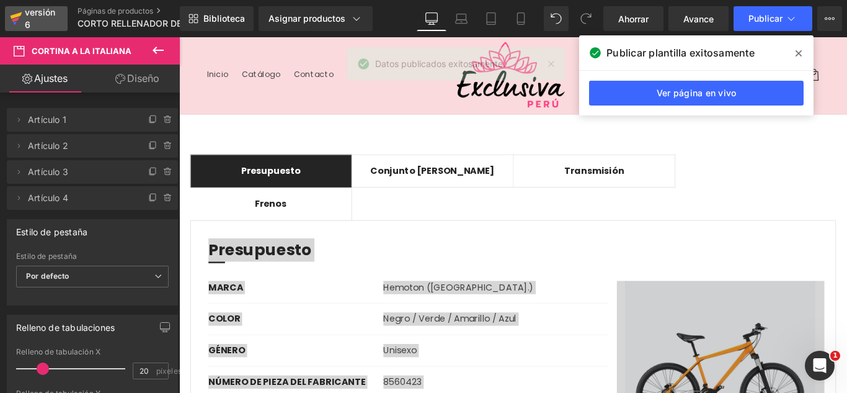
click at [53, 23] on div "versión 6" at bounding box center [41, 18] width 38 height 29
